Goal: Information Seeking & Learning: Learn about a topic

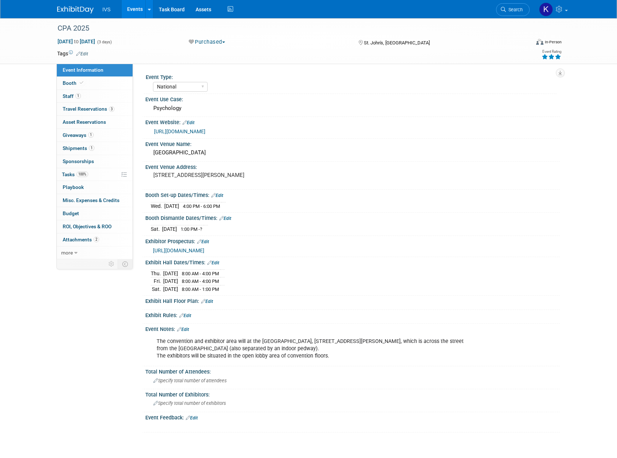
select select "National"
click at [132, 9] on link "Events" at bounding box center [135, 9] width 27 height 18
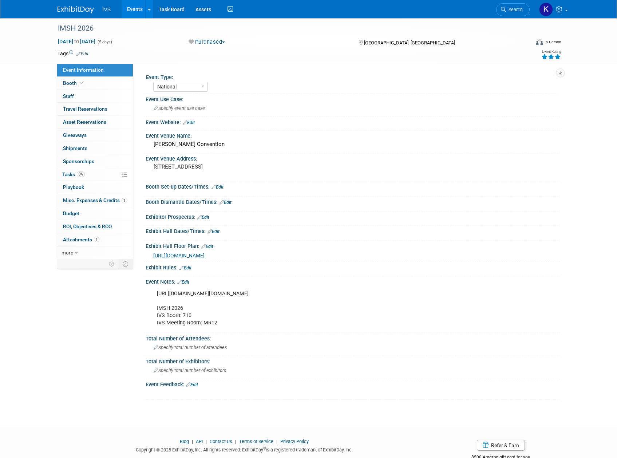
select select "National"
click at [125, 14] on link "Events" at bounding box center [135, 9] width 27 height 18
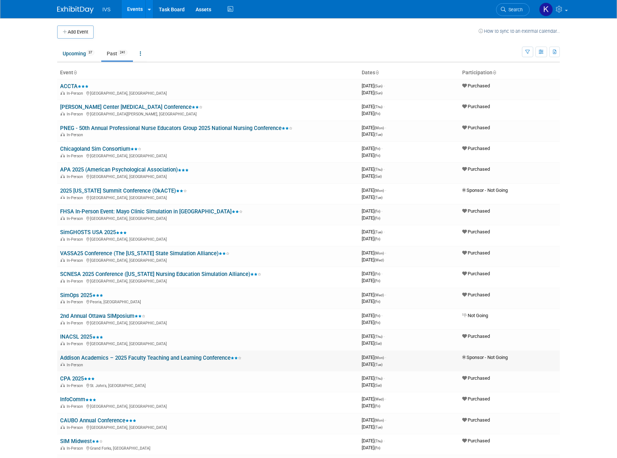
scroll to position [48, 0]
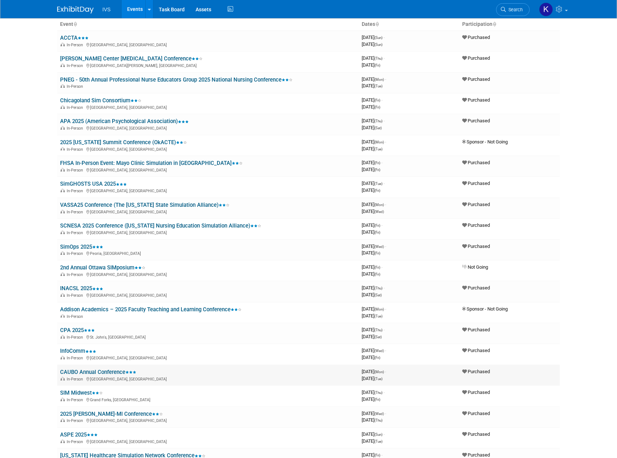
click at [113, 369] on link "CAUBO Annual Conference" at bounding box center [98, 372] width 76 height 7
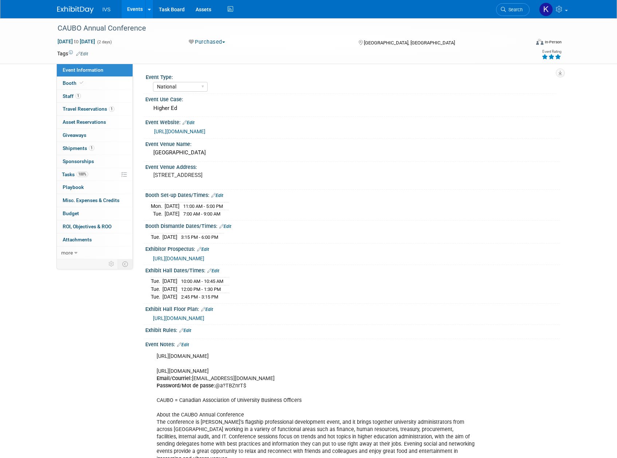
select select "National"
click at [205, 130] on link "https://site.pheedloop.com/event/CAUBO2025/home/" at bounding box center [179, 132] width 51 height 6
click at [138, 13] on link "Events" at bounding box center [135, 9] width 27 height 18
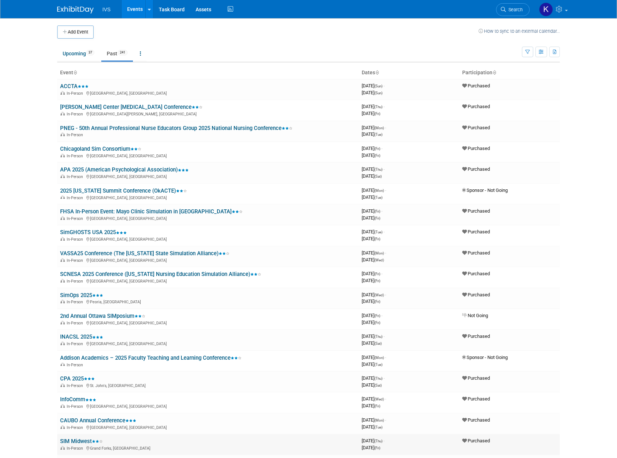
click at [81, 444] on link "SIM Midwest" at bounding box center [81, 441] width 43 height 7
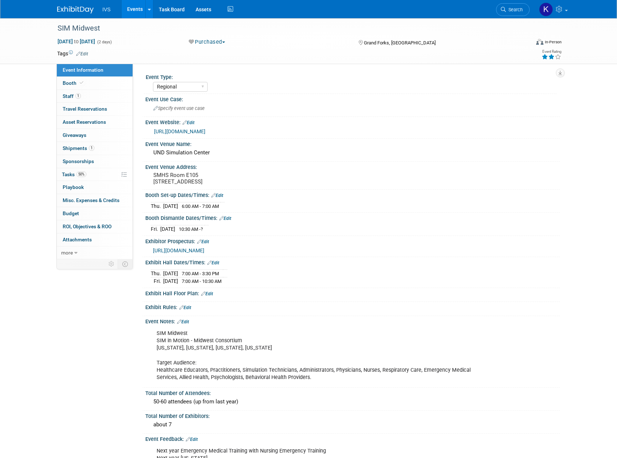
select select "Regional"
click at [205, 129] on link "[URL][DOMAIN_NAME]" at bounding box center [179, 132] width 51 height 6
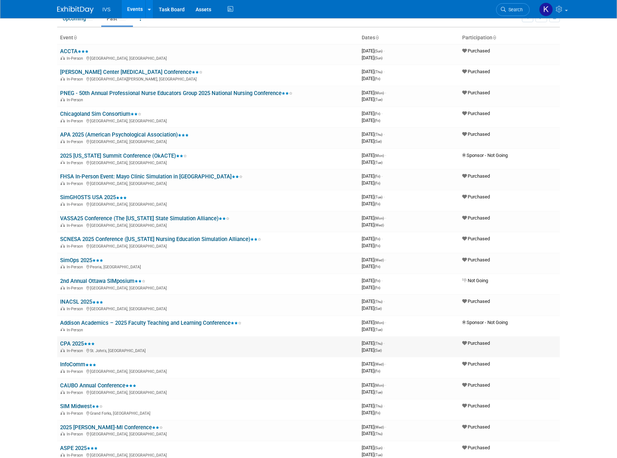
scroll to position [97, 0]
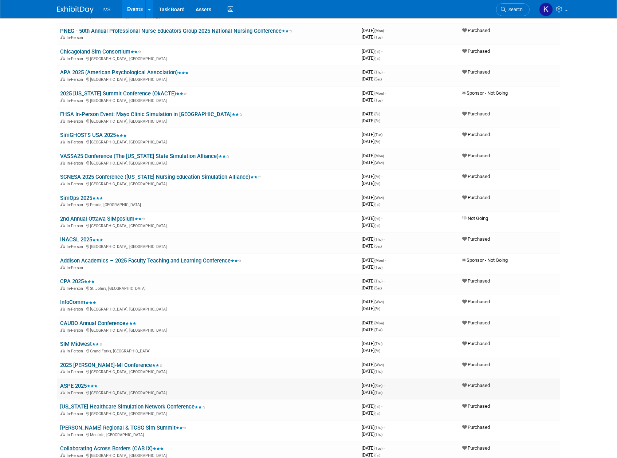
click at [79, 383] on link "ASPE 2025" at bounding box center [79, 386] width 38 height 7
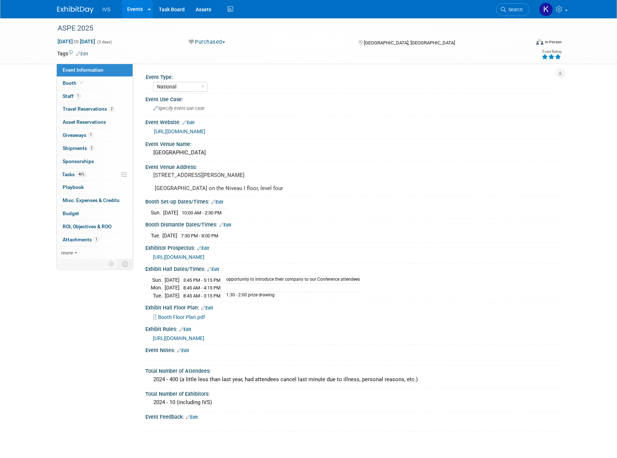
select select "National"
click at [205, 131] on link "[URL][DOMAIN_NAME]" at bounding box center [179, 132] width 51 height 6
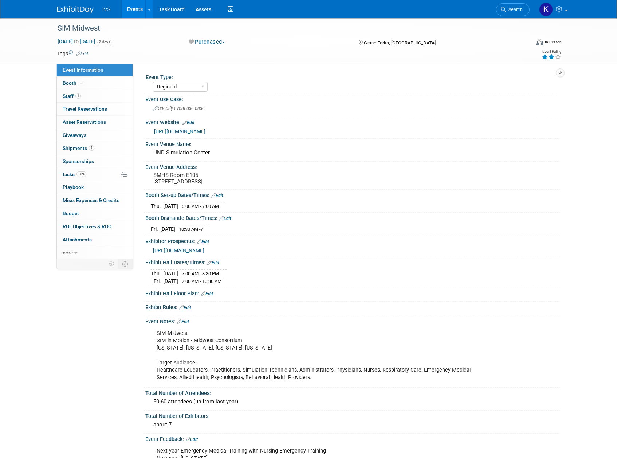
select select "Regional"
click at [133, 9] on link "Events" at bounding box center [135, 9] width 27 height 18
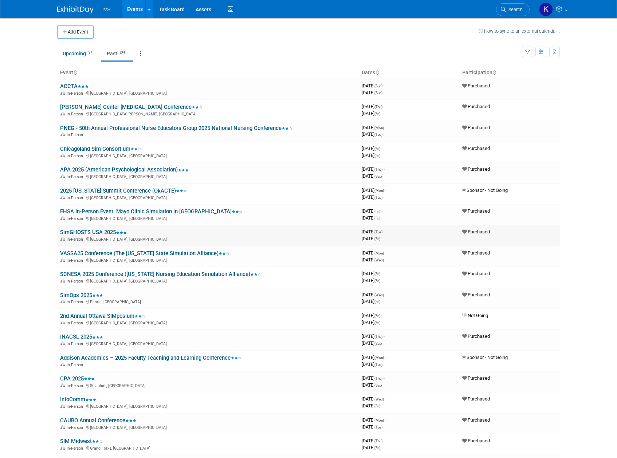
click at [101, 232] on link "SimGHOSTS USA 2025" at bounding box center [93, 232] width 67 height 7
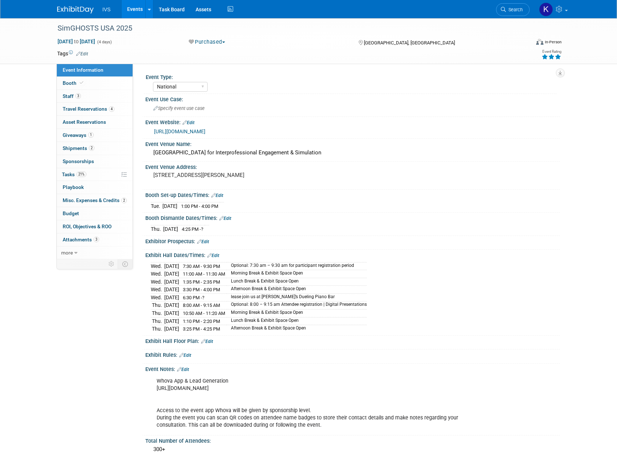
select select "National"
click at [205, 130] on link "[URL][DOMAIN_NAME]" at bounding box center [179, 132] width 51 height 6
click at [133, 12] on link "Events" at bounding box center [135, 9] width 27 height 18
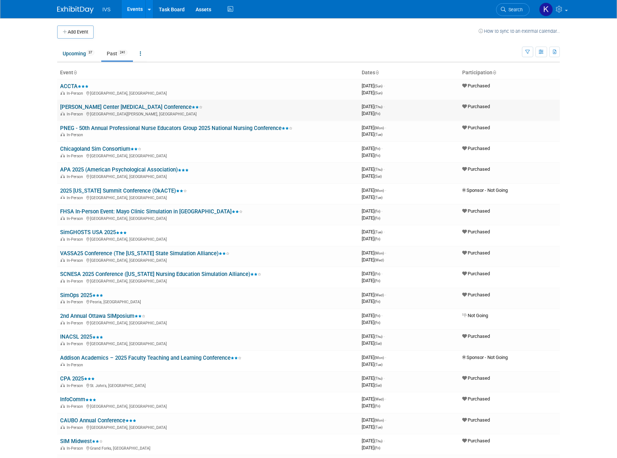
click at [118, 105] on link "[PERSON_NAME] Center [MEDICAL_DATA] Conference" at bounding box center [131, 107] width 142 height 7
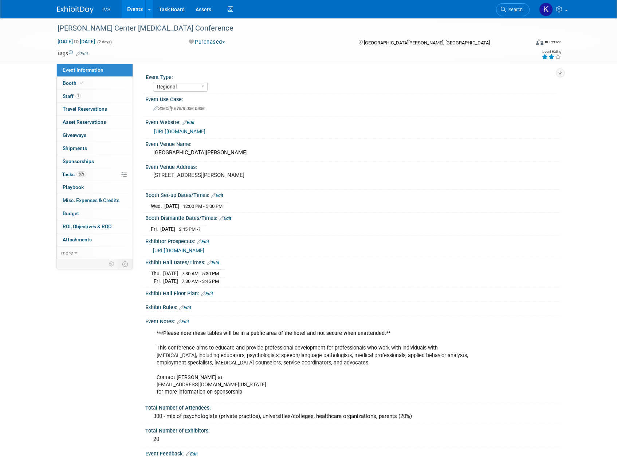
select select "Regional"
click at [200, 133] on link "[URL][DOMAIN_NAME]" at bounding box center [179, 132] width 51 height 6
click at [132, 13] on link "Events" at bounding box center [135, 9] width 27 height 18
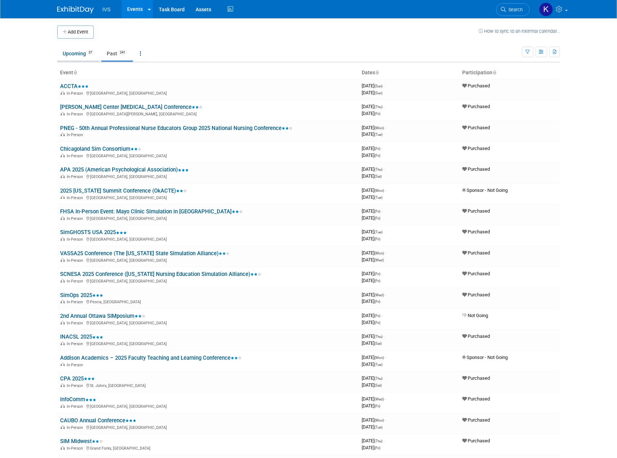
click at [80, 54] on link "Upcoming 37" at bounding box center [78, 54] width 43 height 14
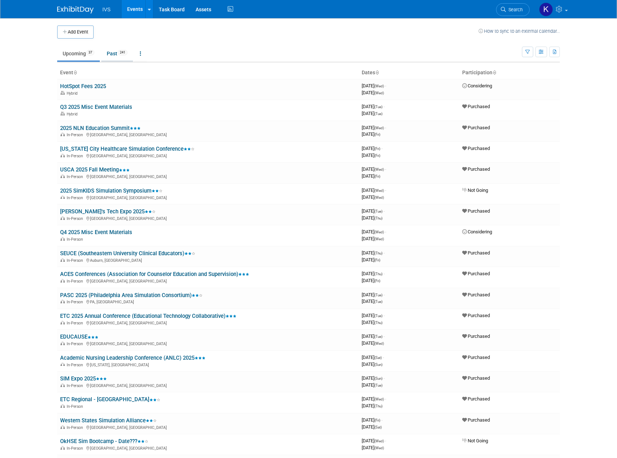
click at [111, 54] on link "Past 241" at bounding box center [117, 54] width 32 height 14
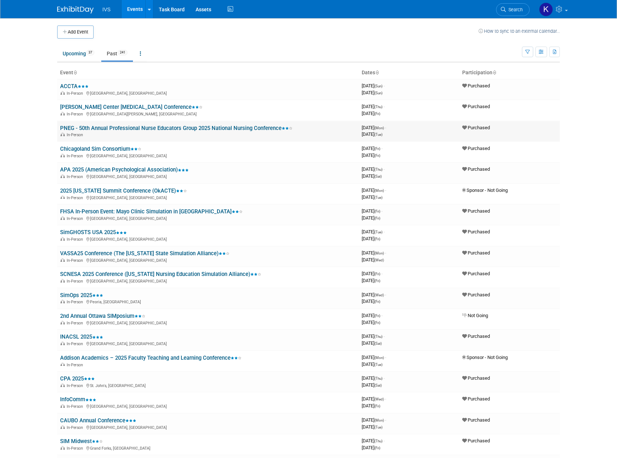
click at [110, 129] on link "PNEG - 50th Annual Professional Nurse Educators Group 2025 National Nursing Con…" at bounding box center [176, 128] width 232 height 7
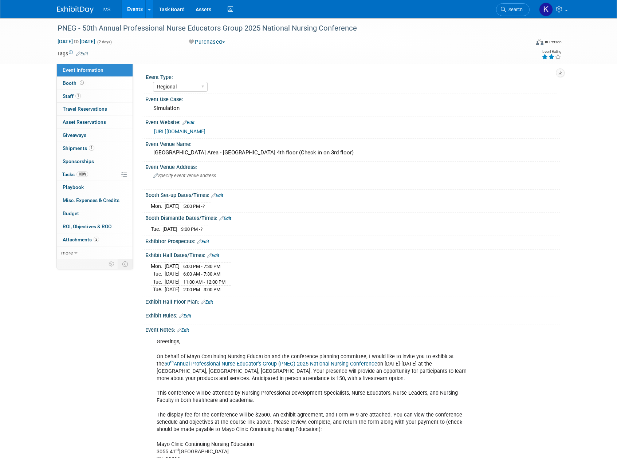
select select "Regional"
click at [191, 131] on link "[URL][DOMAIN_NAME]" at bounding box center [179, 132] width 51 height 6
